Goal: Transaction & Acquisition: Purchase product/service

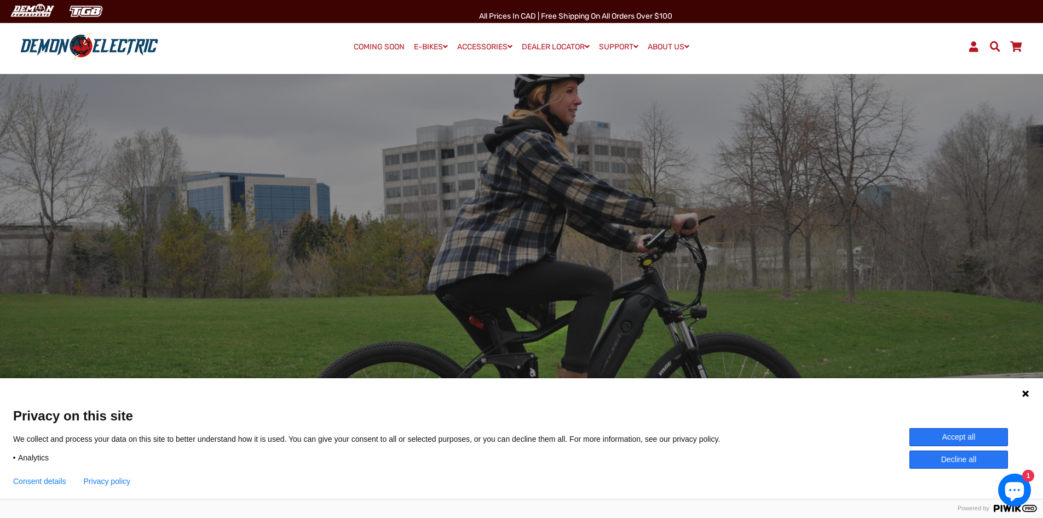
click at [1025, 394] on icon at bounding box center [1026, 393] width 7 height 7
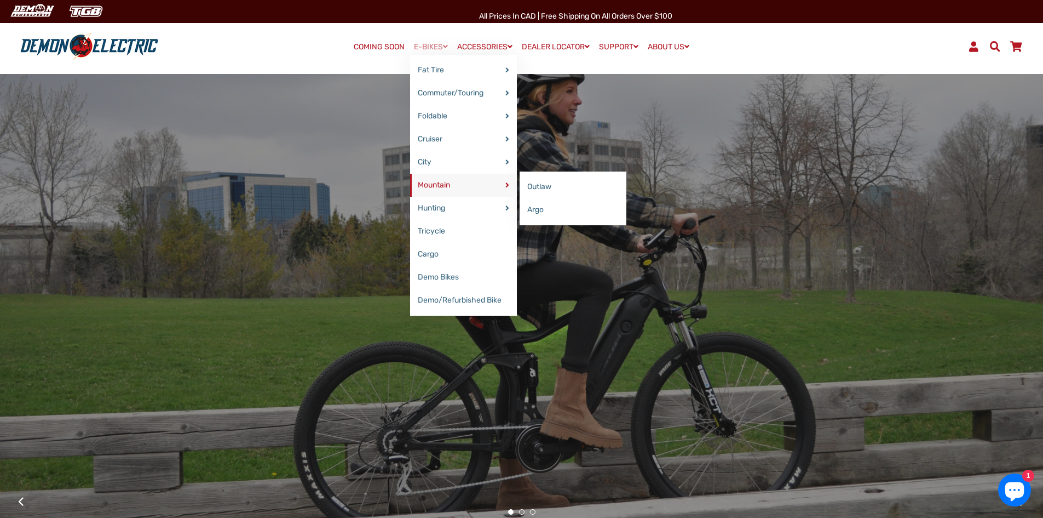
click at [439, 185] on link "Mountain" at bounding box center [463, 185] width 107 height 23
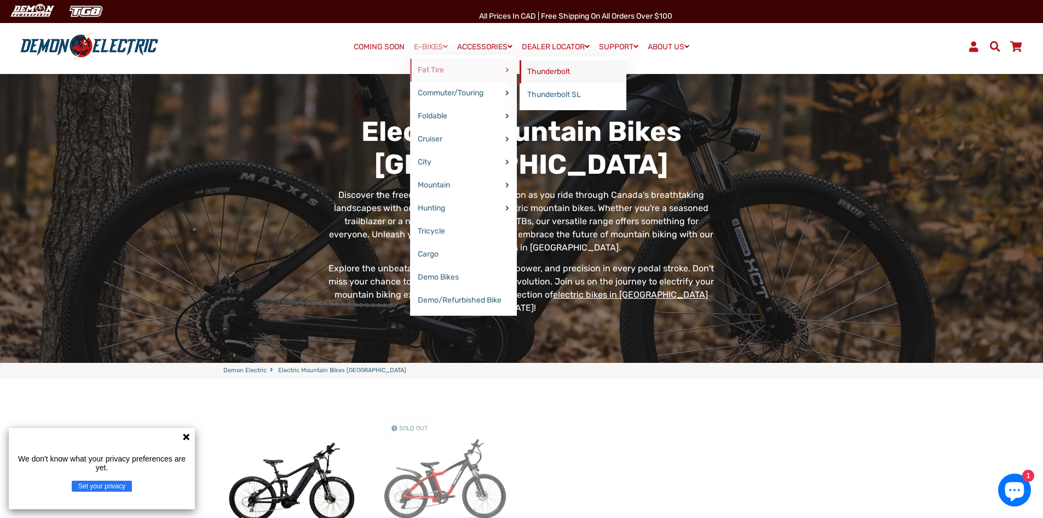
click at [536, 70] on link "Thunderbolt" at bounding box center [573, 71] width 107 height 23
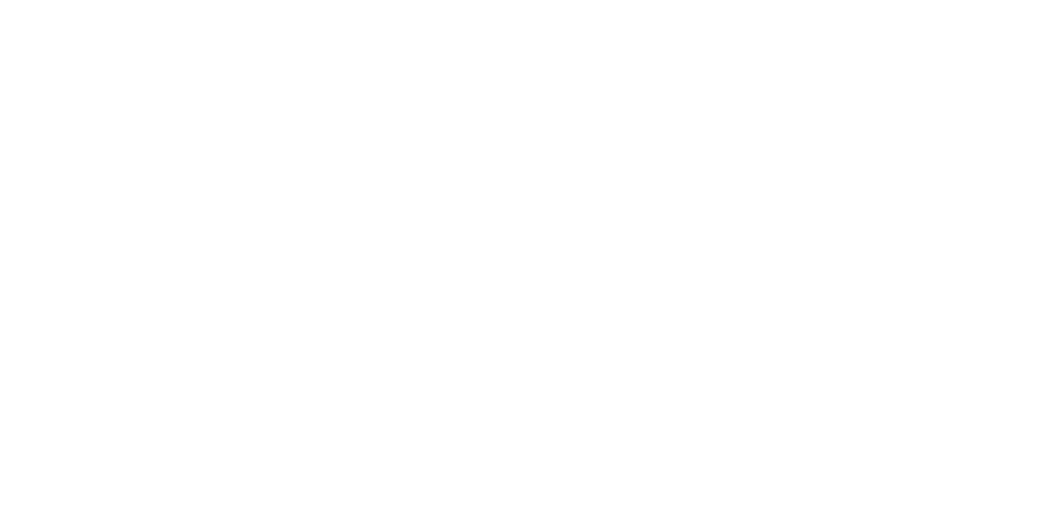
select select "******"
